Goal: Find specific page/section: Find specific page/section

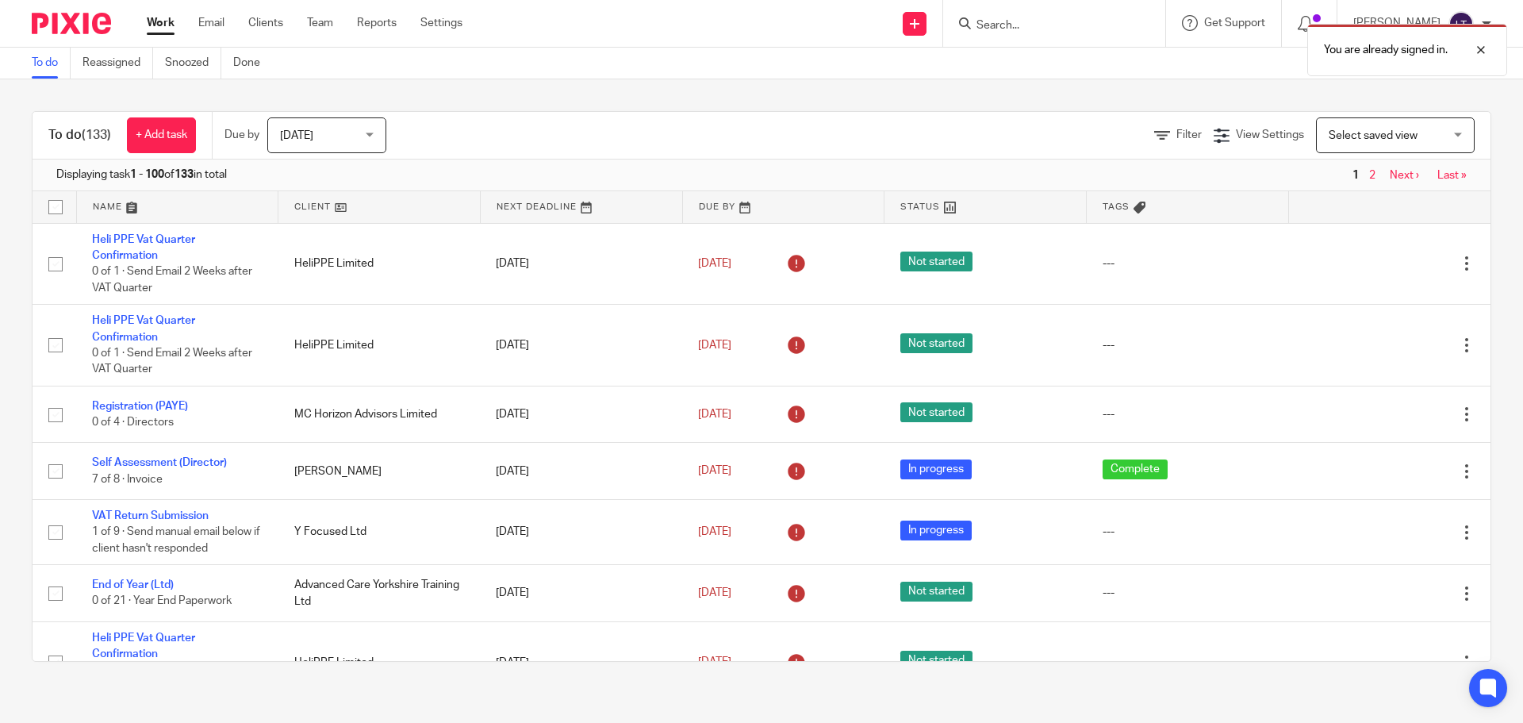
click at [1006, 11] on div at bounding box center [1054, 23] width 222 height 47
click at [1059, 22] on div "You are already signed in." at bounding box center [1134, 46] width 746 height 60
click at [1058, 26] on div "You are already signed in." at bounding box center [1134, 46] width 746 height 60
click at [1486, 48] on div at bounding box center [1468, 49] width 43 height 19
click at [1083, 29] on input "Search" at bounding box center [1046, 26] width 143 height 14
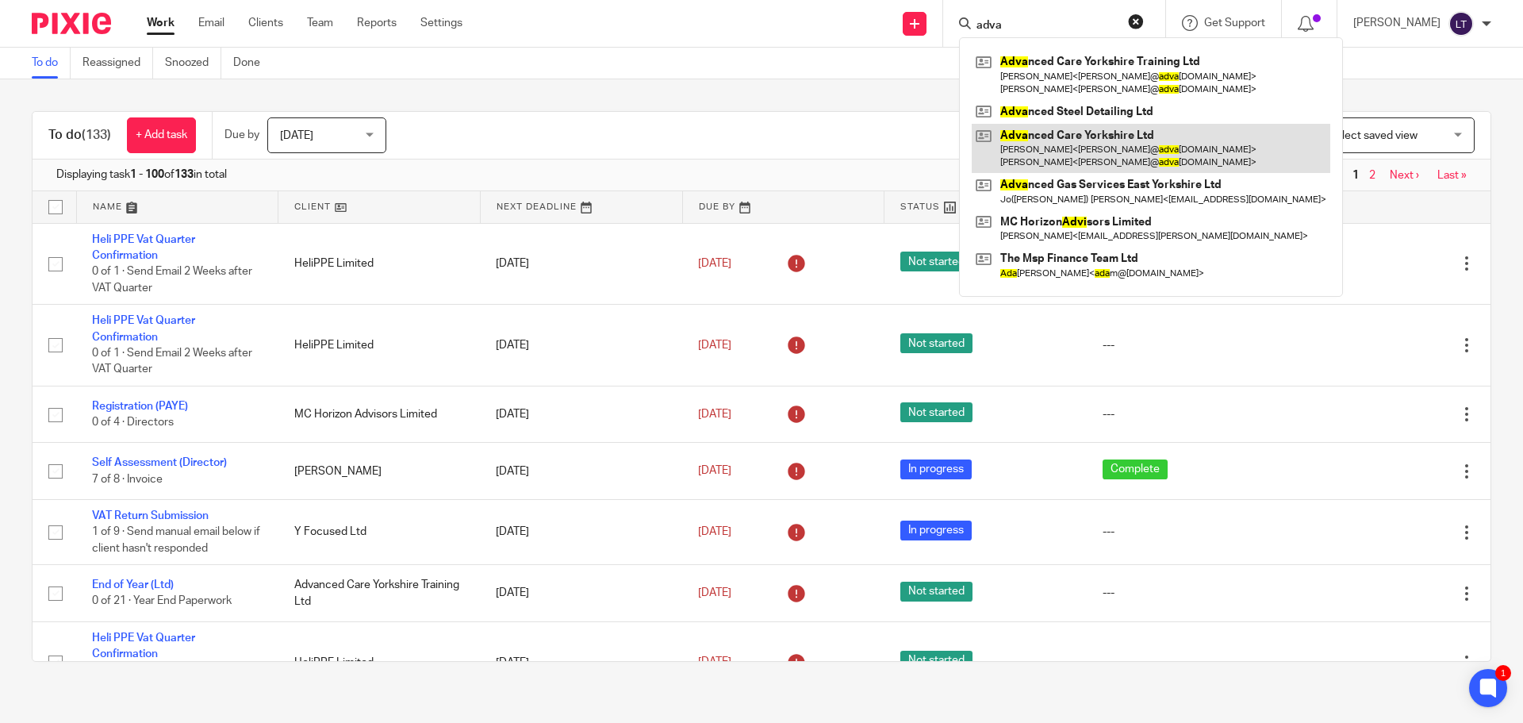
type input "adva"
click at [1121, 148] on link at bounding box center [1151, 148] width 358 height 49
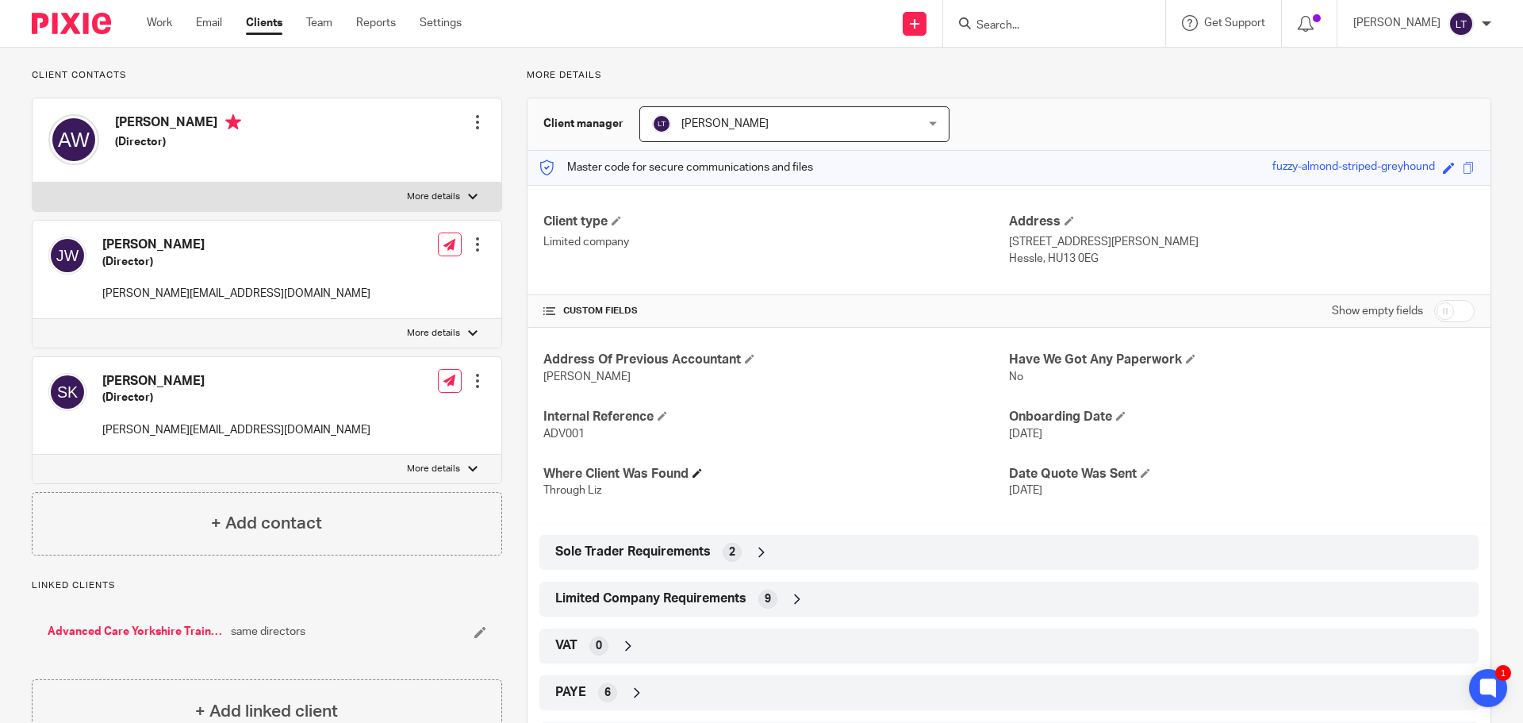
scroll to position [159, 0]
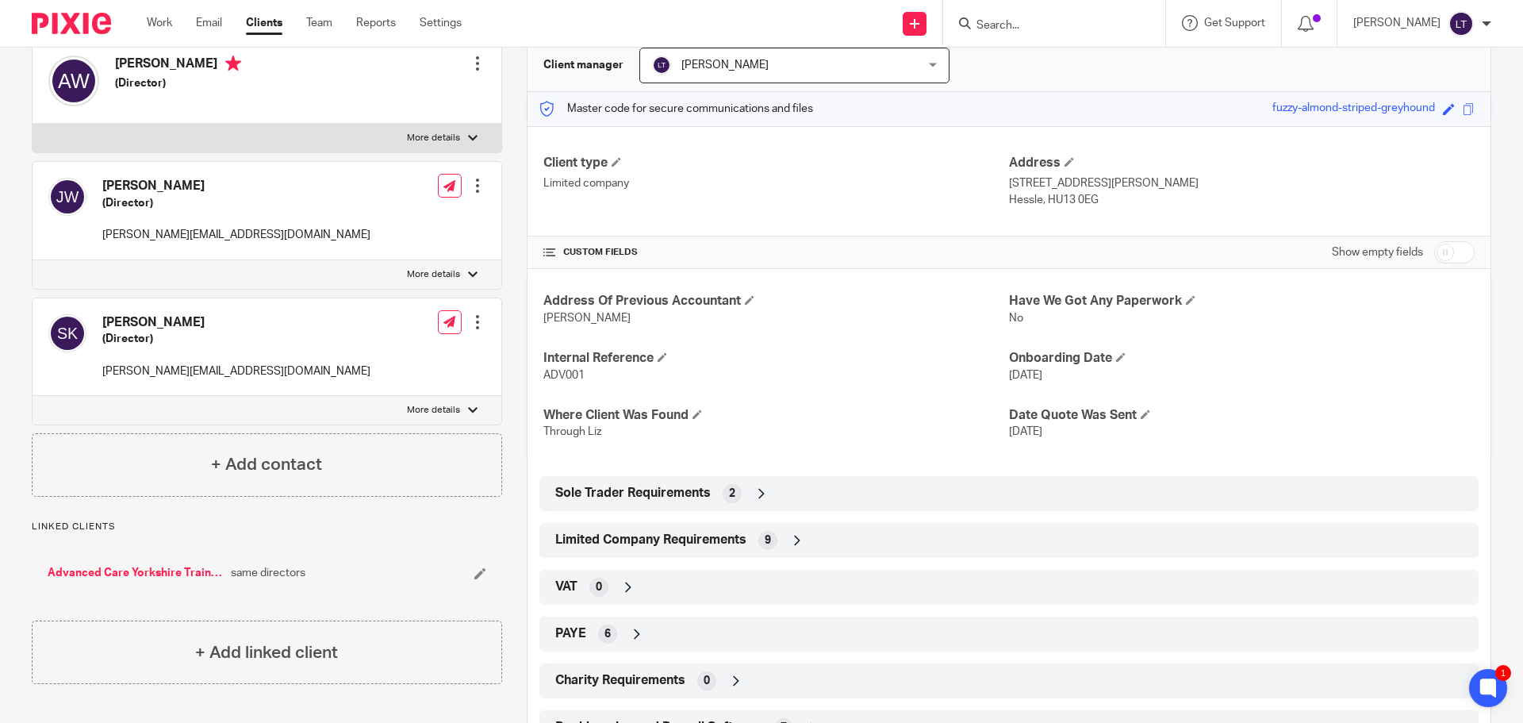
click at [635, 627] on icon at bounding box center [637, 634] width 16 height 16
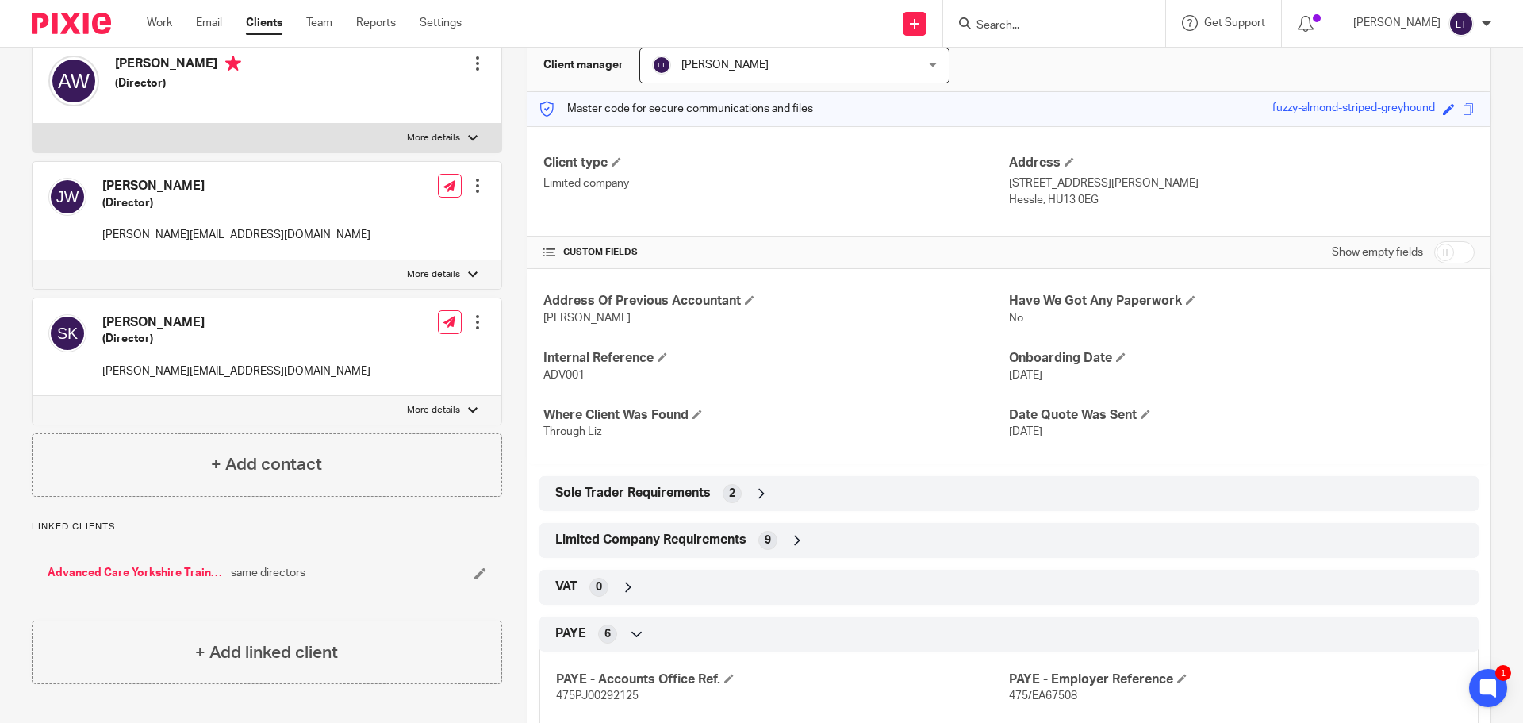
scroll to position [238, 0]
